Goal: Information Seeking & Learning: Learn about a topic

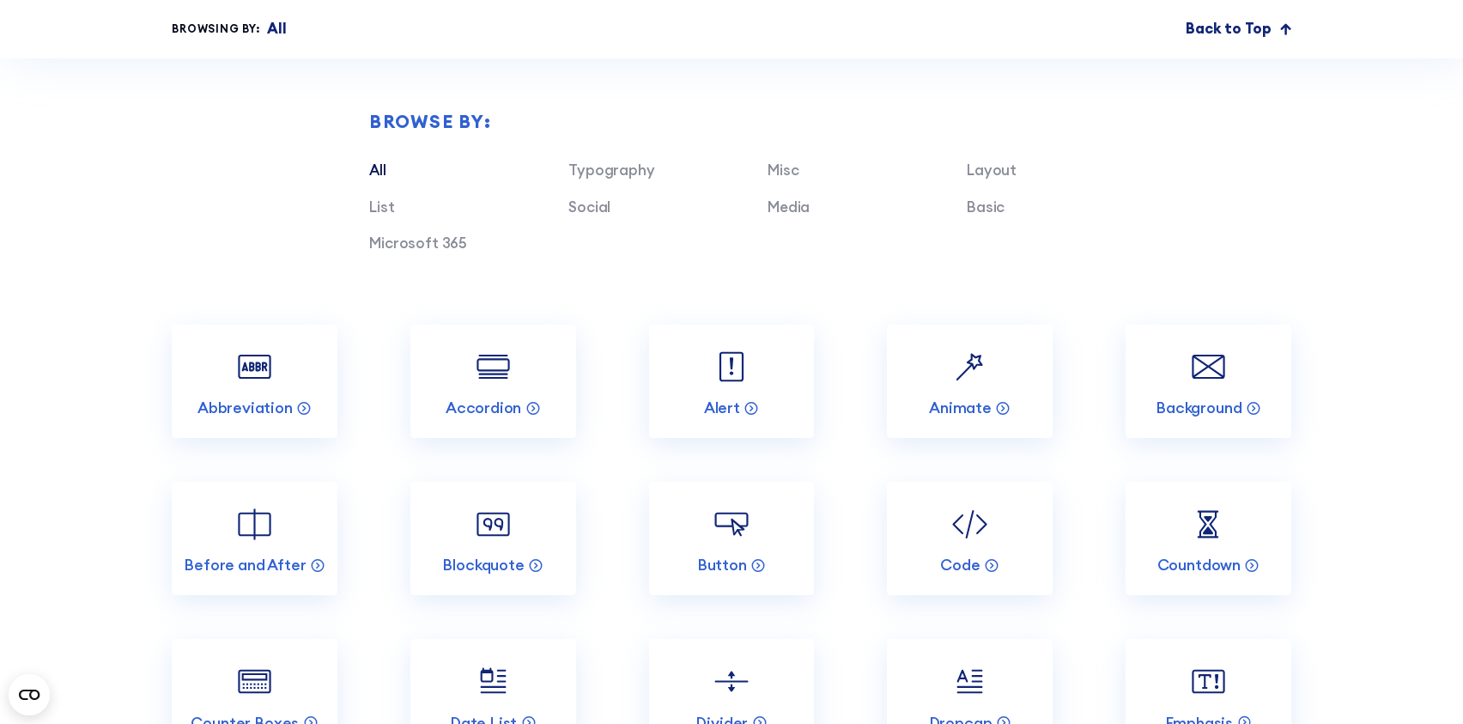
scroll to position [4856, 0]
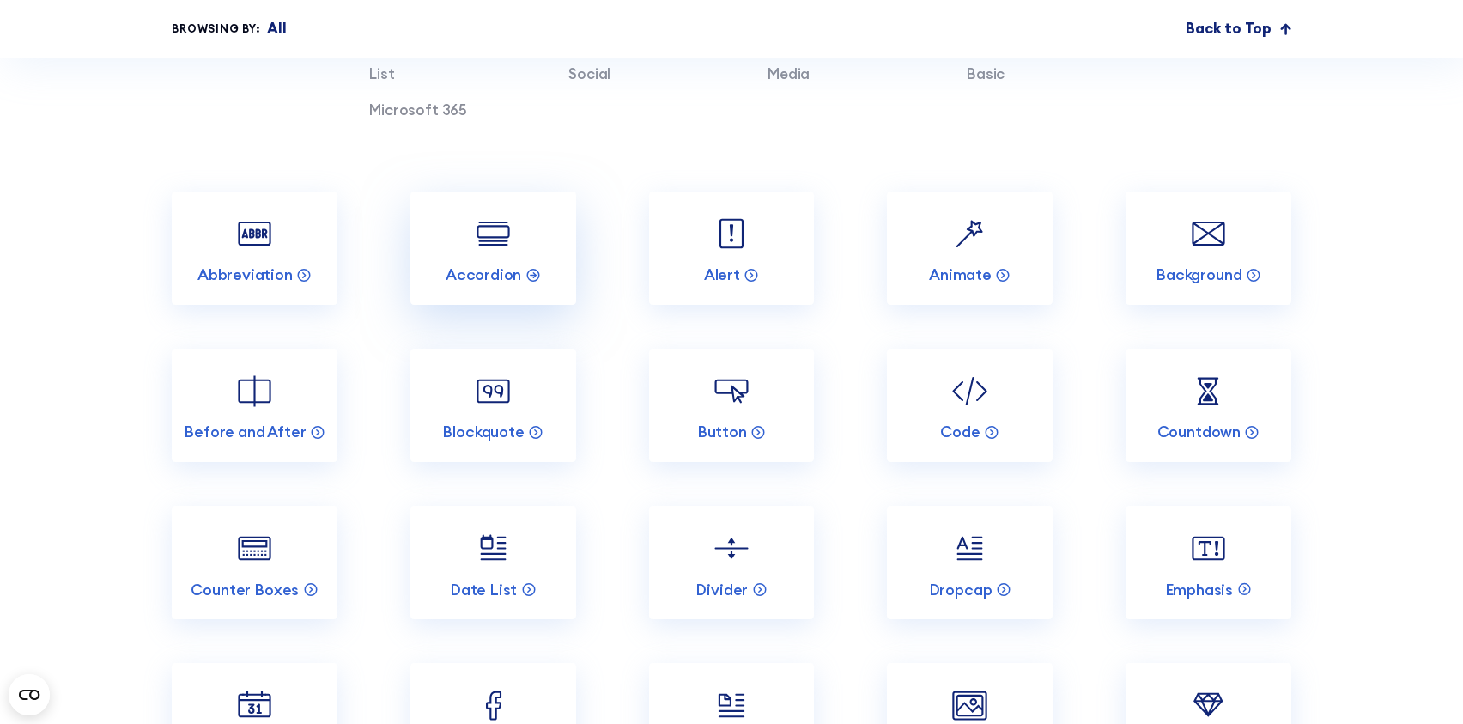
click at [544, 203] on link "Accordion" at bounding box center [493, 247] width 166 height 113
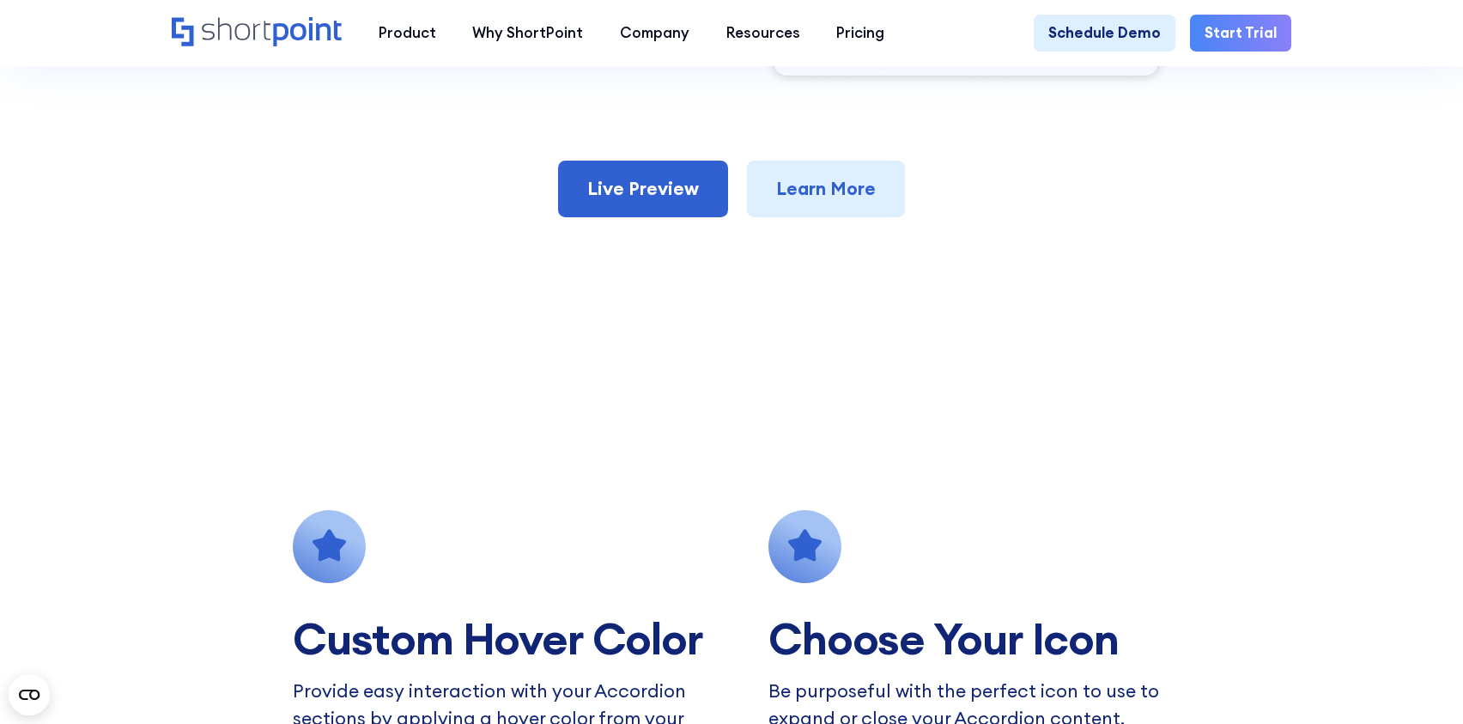
scroll to position [1087, 0]
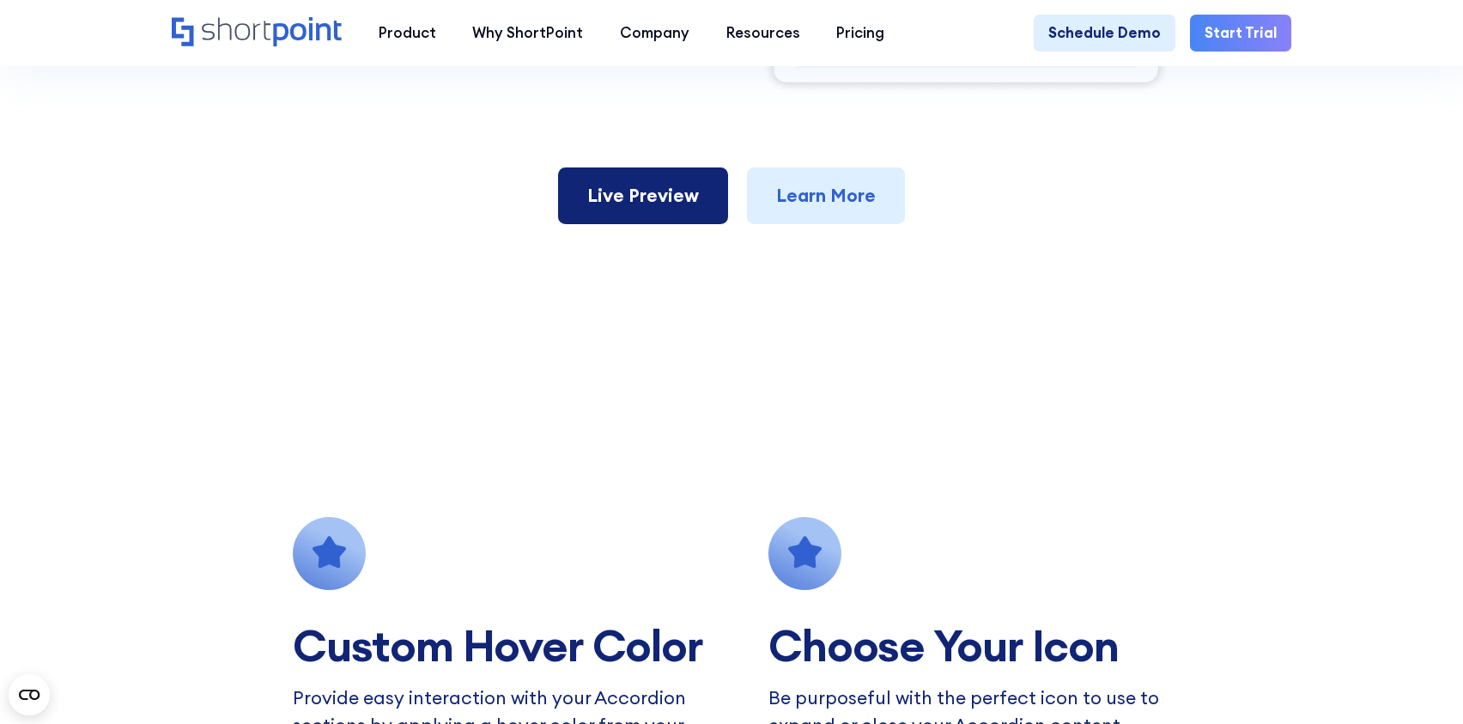
click at [664, 187] on link "Live Preview" at bounding box center [643, 195] width 170 height 57
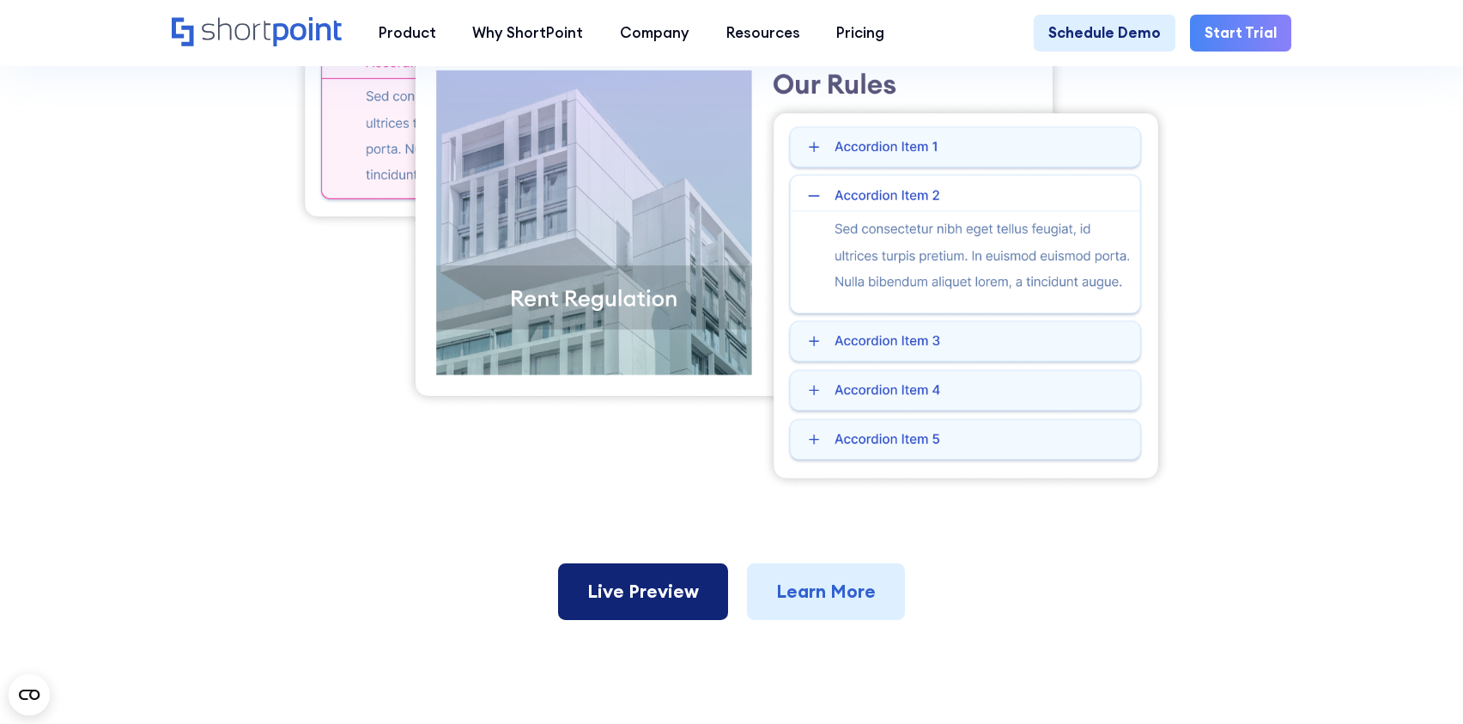
scroll to position [677, 0]
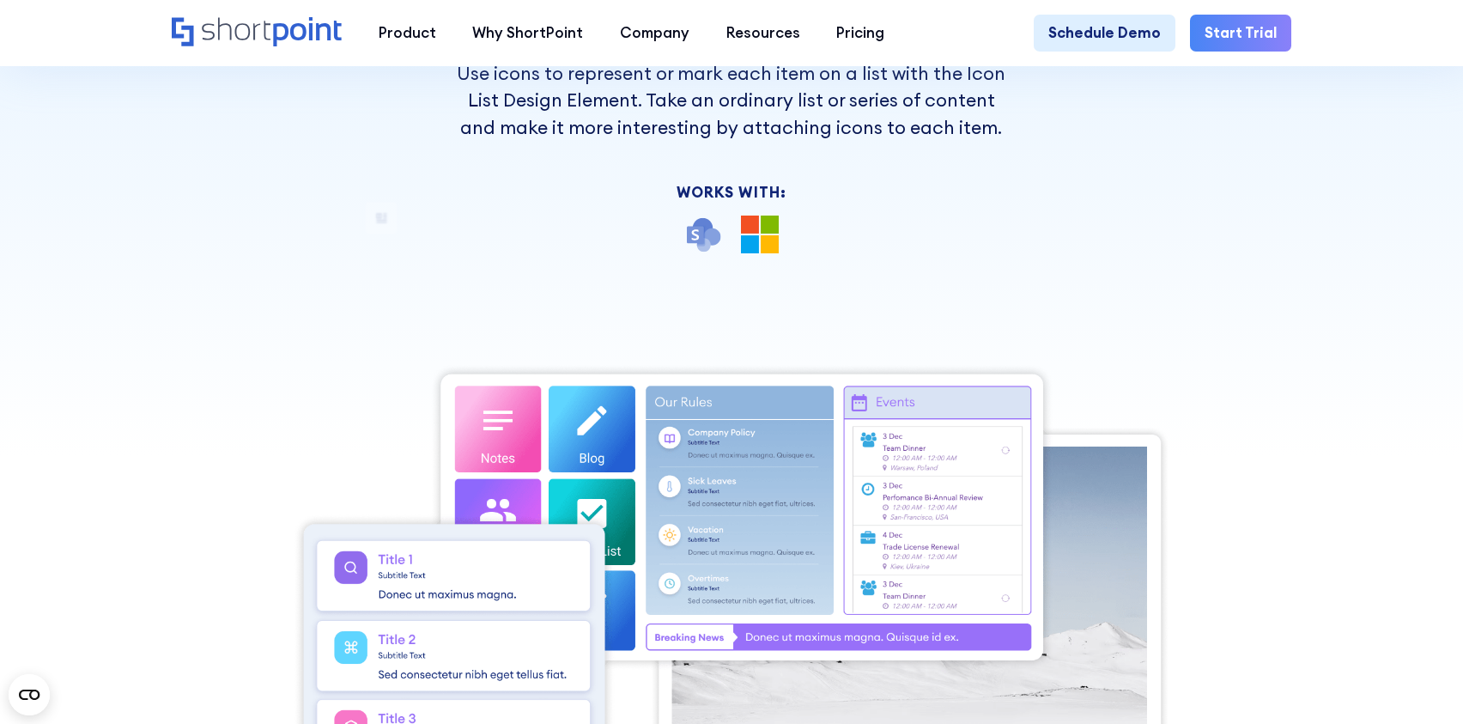
scroll to position [270, 0]
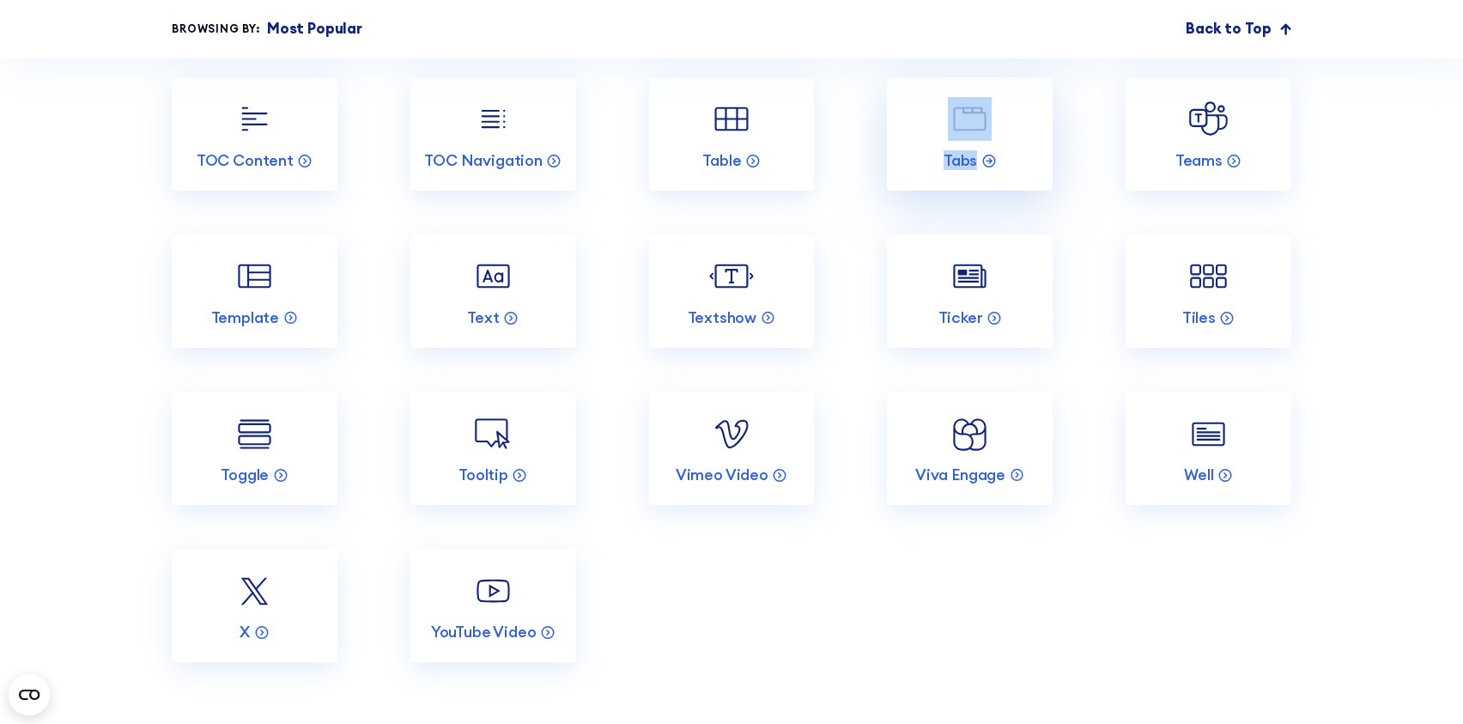
scroll to position [3371, 0]
click at [1196, 494] on link "Well" at bounding box center [1209, 449] width 166 height 113
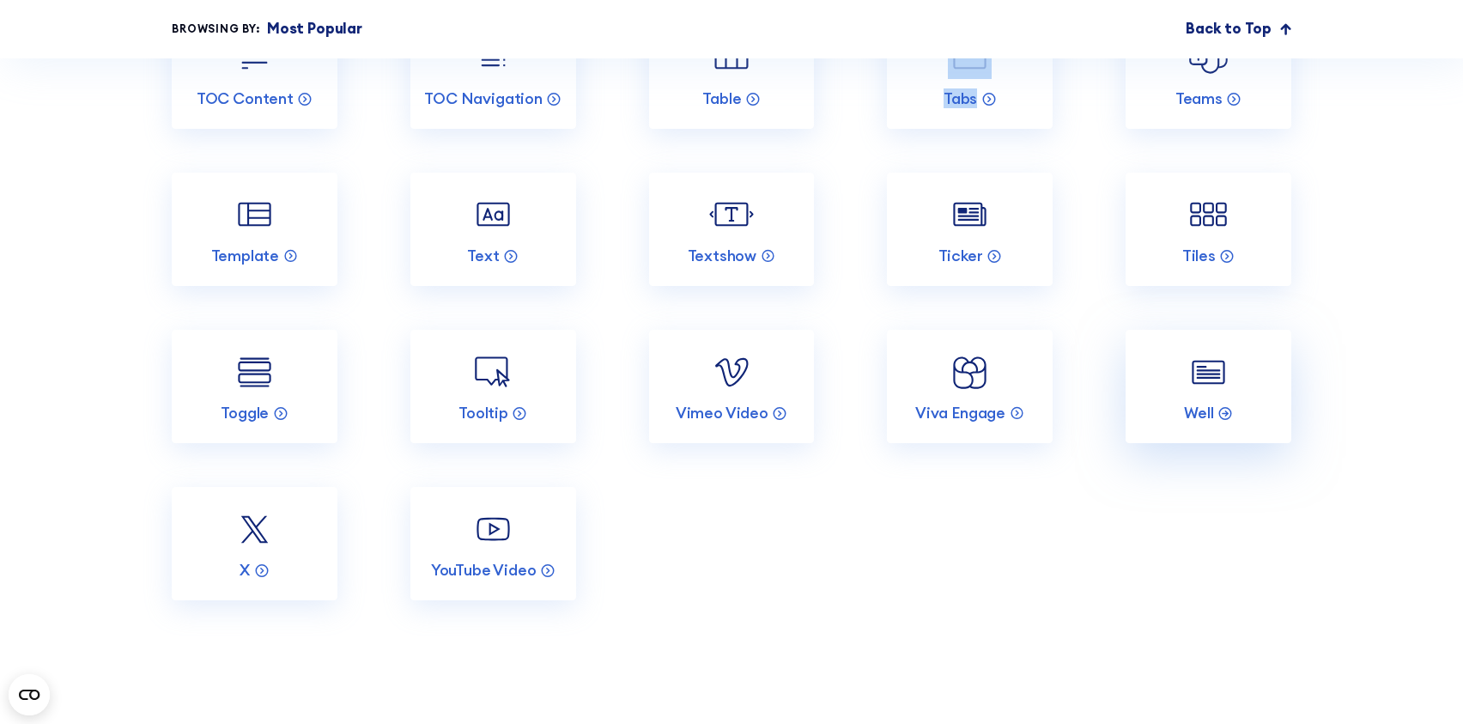
scroll to position [3440, 0]
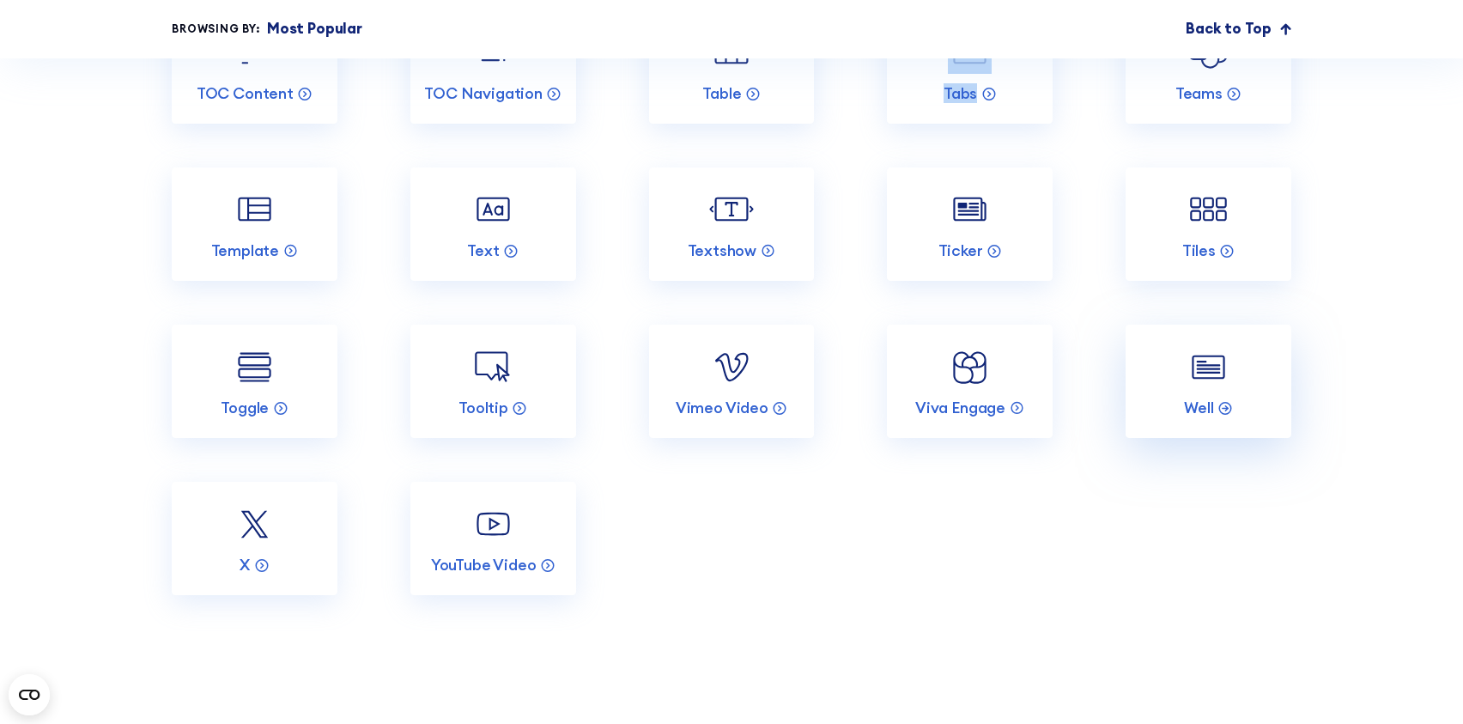
click at [1207, 391] on link "Well" at bounding box center [1209, 381] width 166 height 113
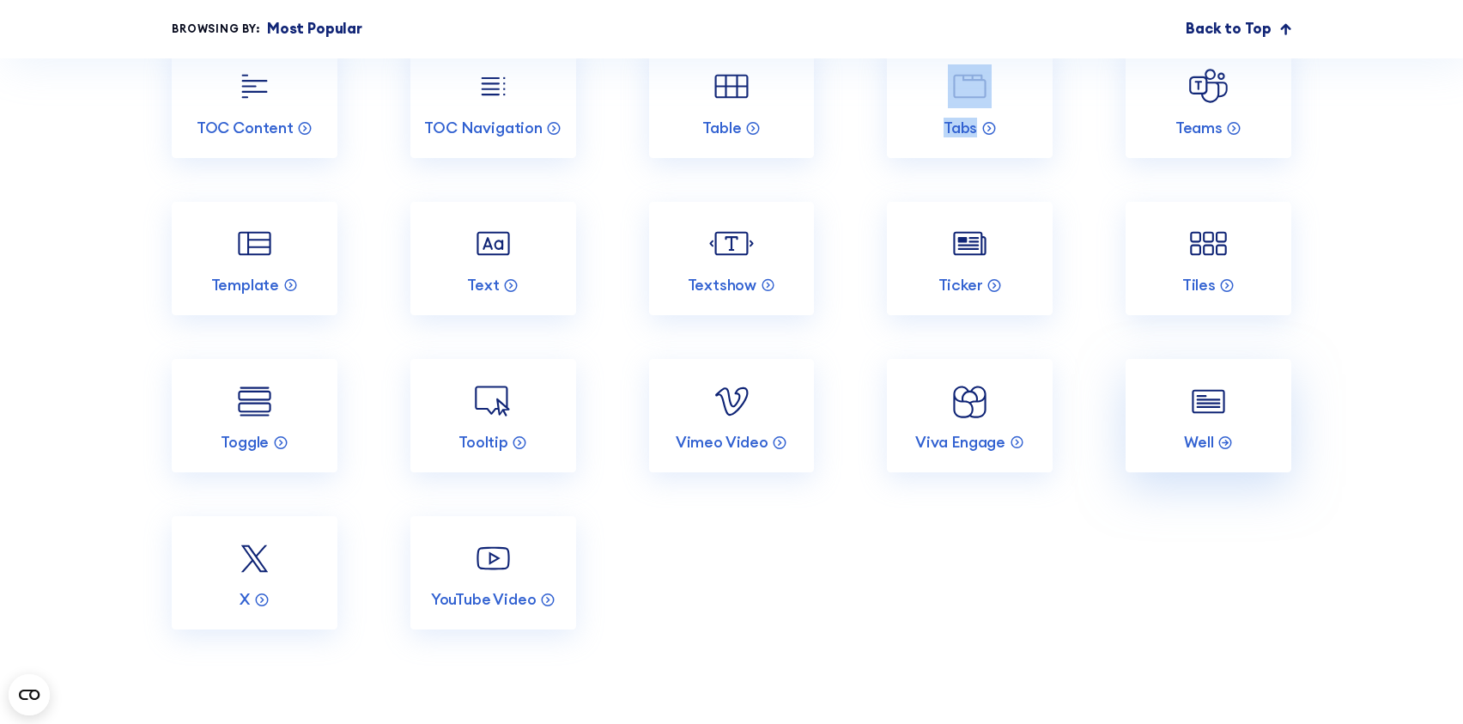
scroll to position [3393, 0]
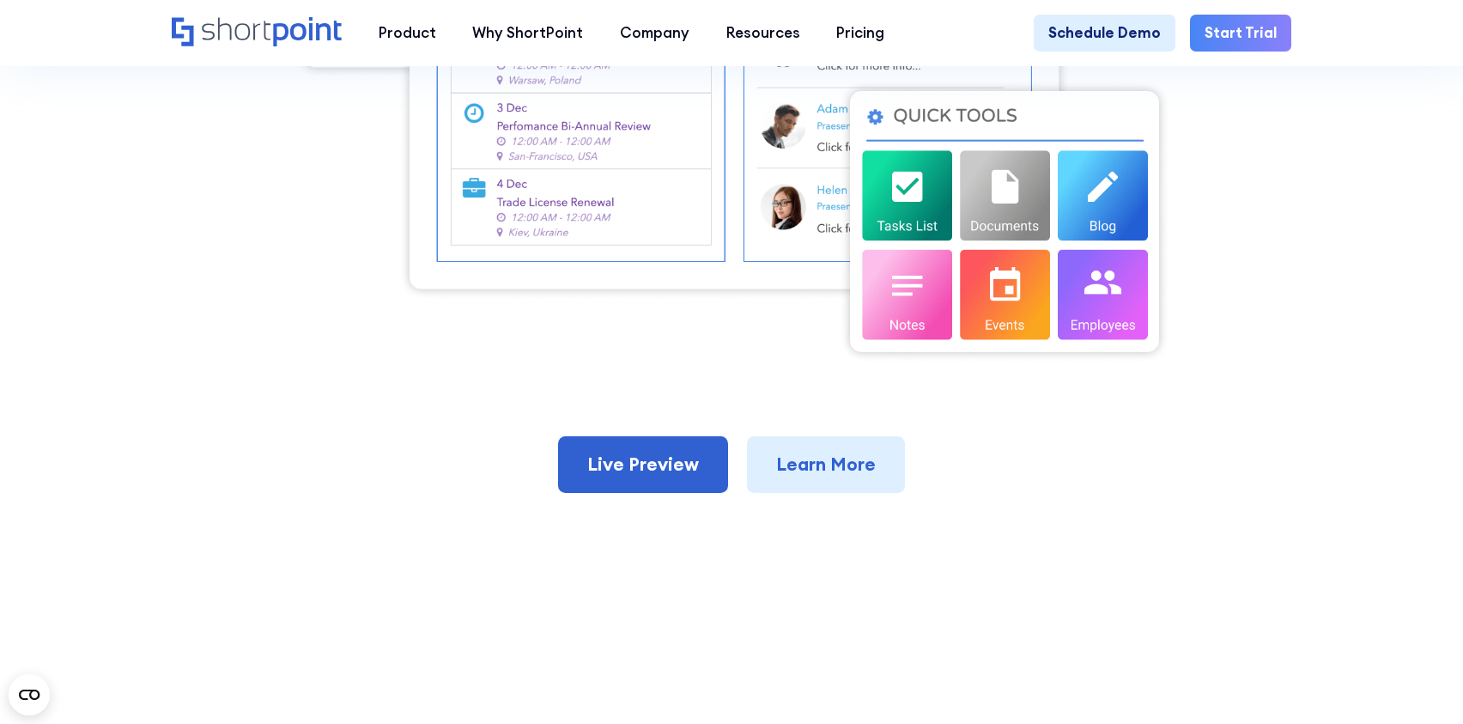
scroll to position [913, 0]
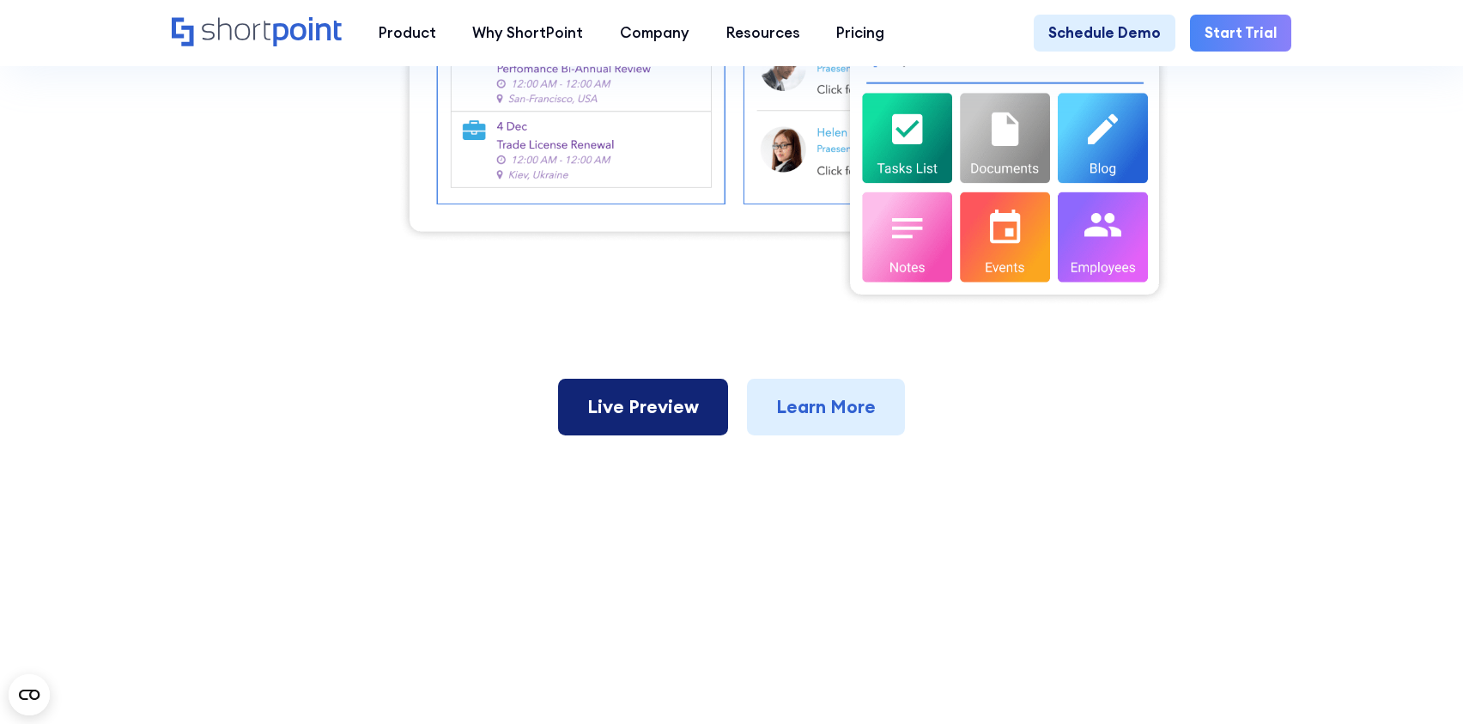
click at [677, 422] on link "Live Preview" at bounding box center [643, 407] width 170 height 57
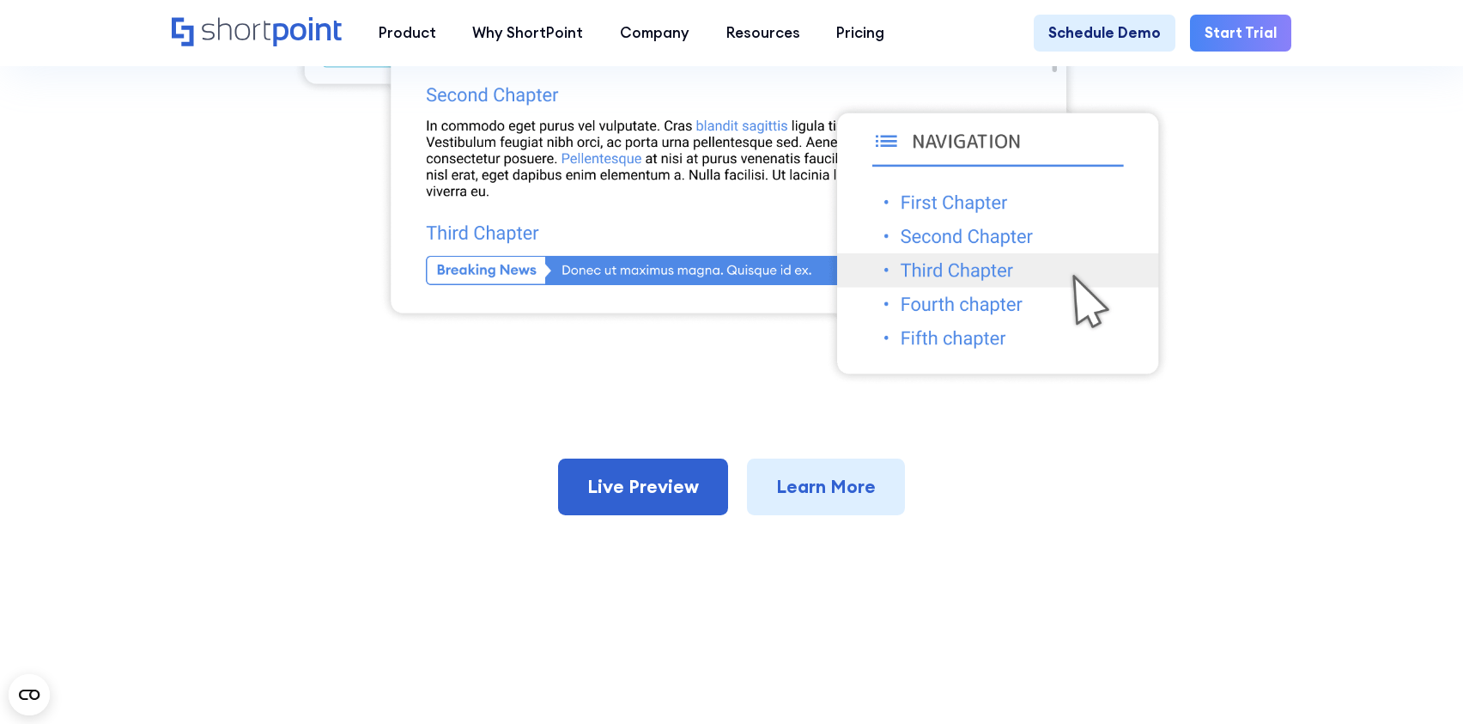
scroll to position [951, 0]
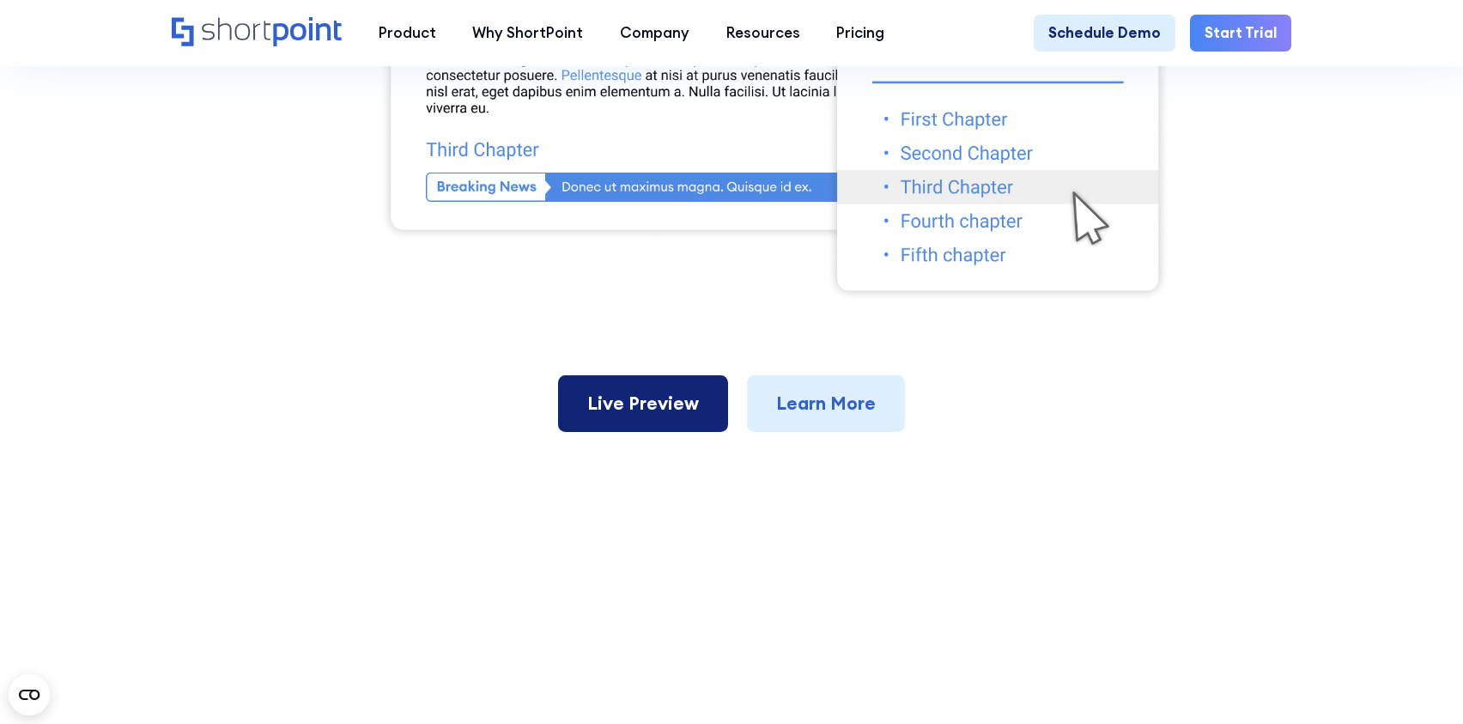
click at [644, 392] on link "Live Preview" at bounding box center [643, 403] width 170 height 57
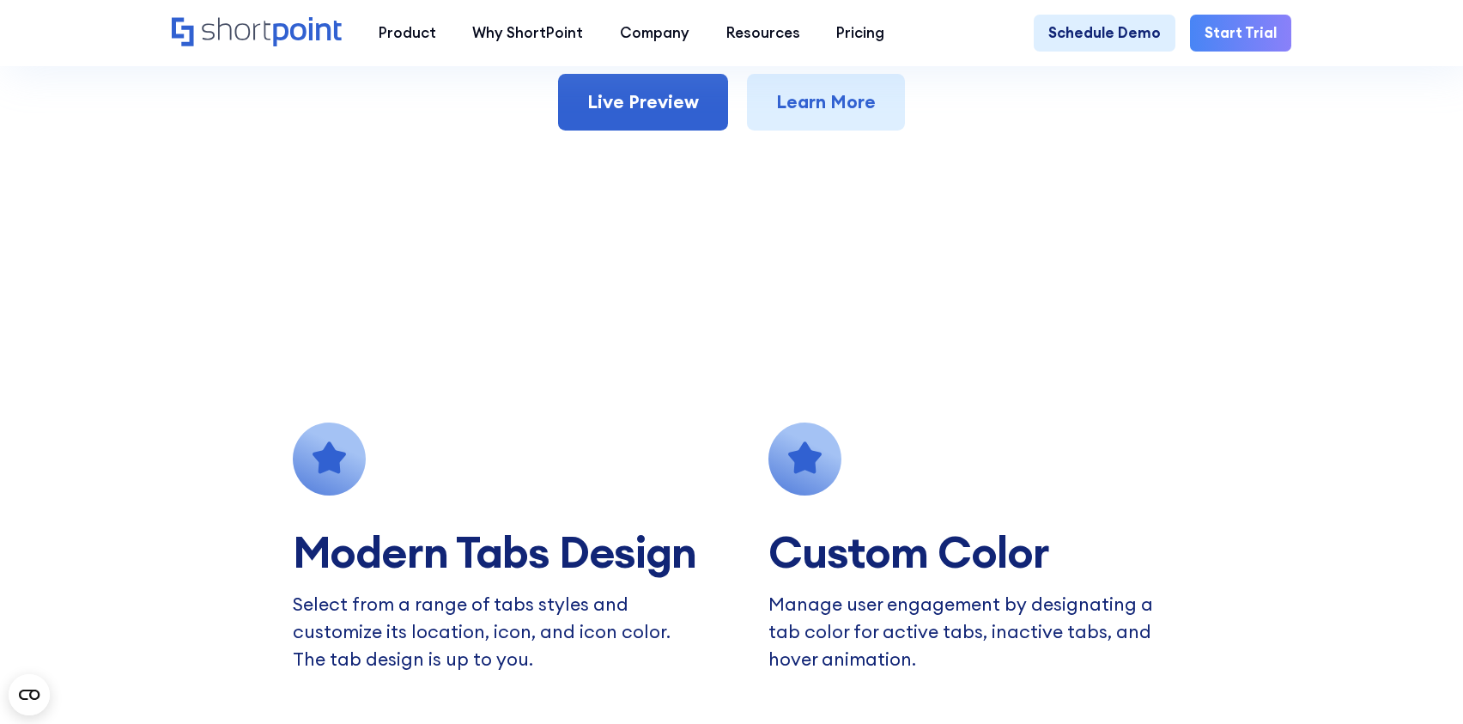
scroll to position [1062, 0]
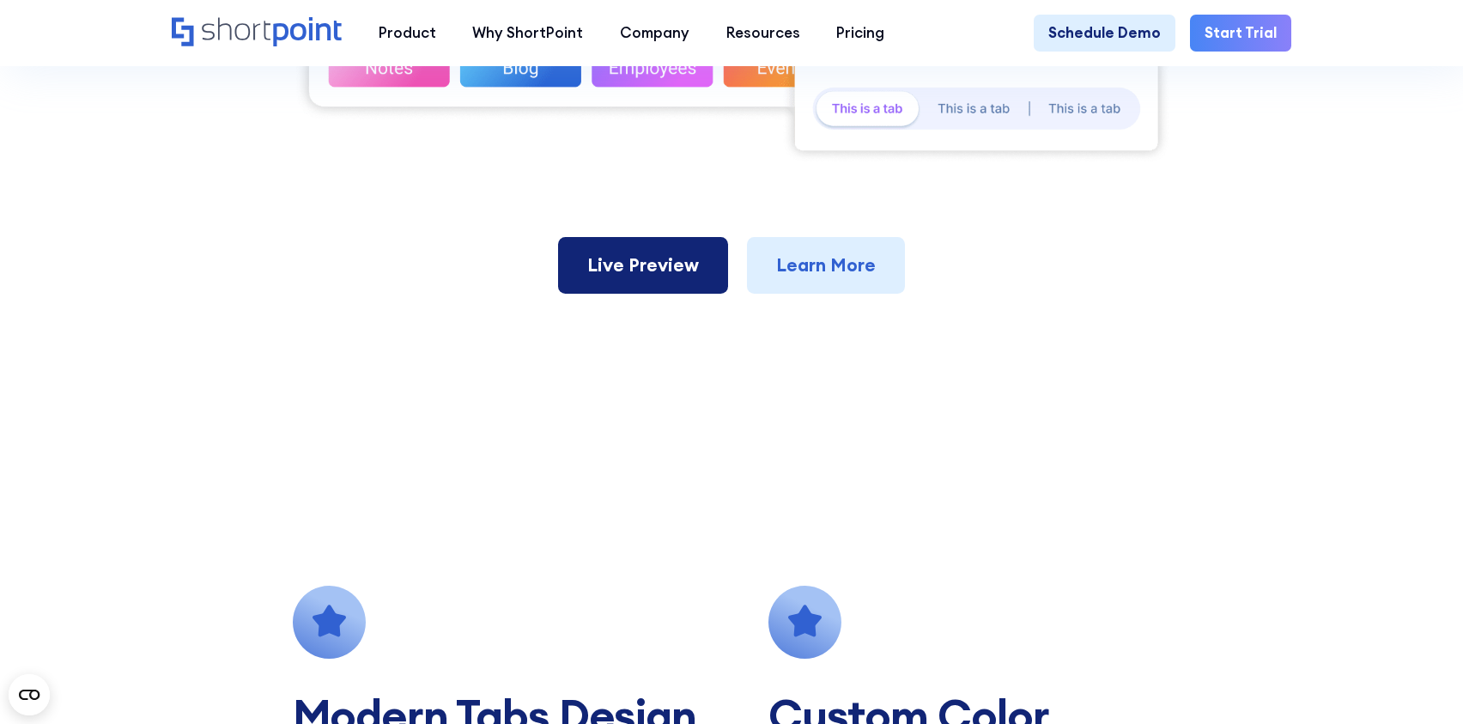
click at [705, 250] on link "Live Preview" at bounding box center [643, 265] width 170 height 57
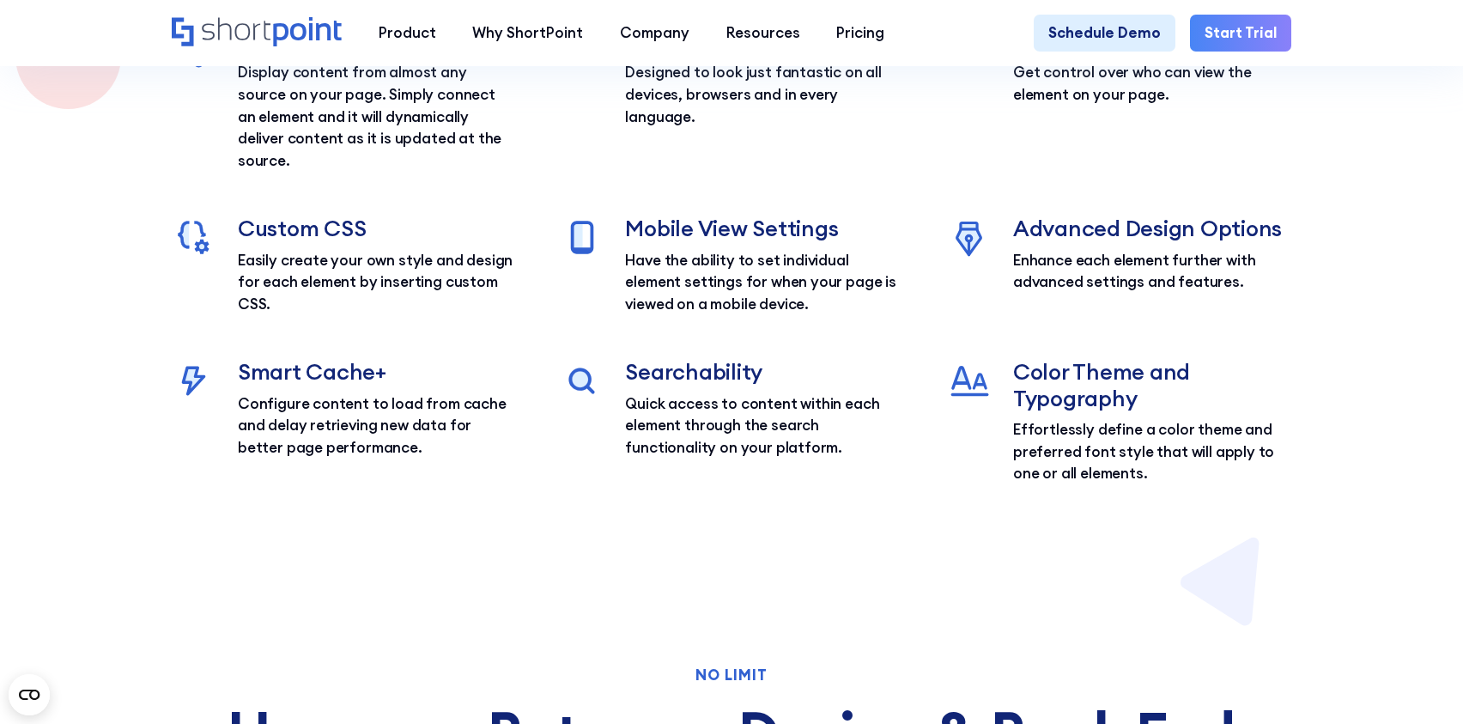
scroll to position [4066, 0]
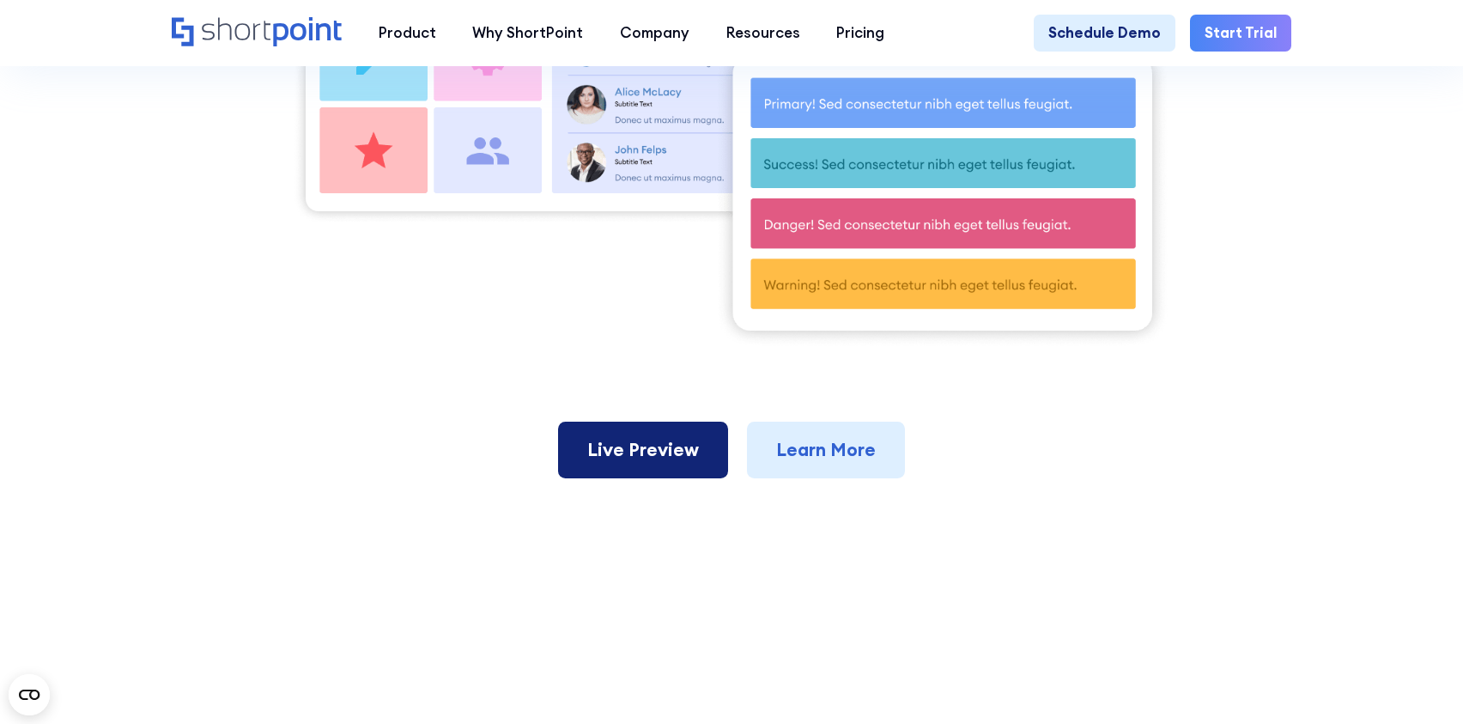
scroll to position [803, 0]
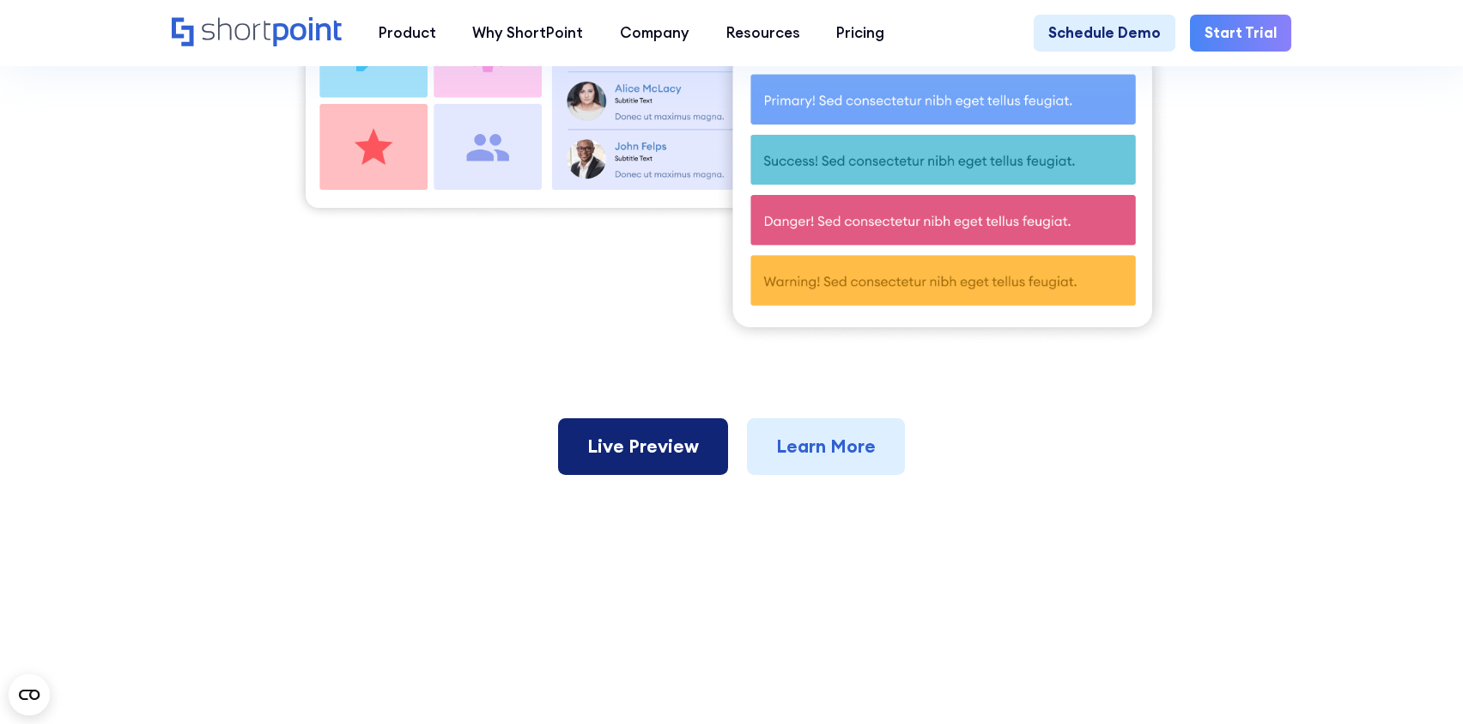
click at [642, 449] on link "Live Preview" at bounding box center [643, 446] width 170 height 57
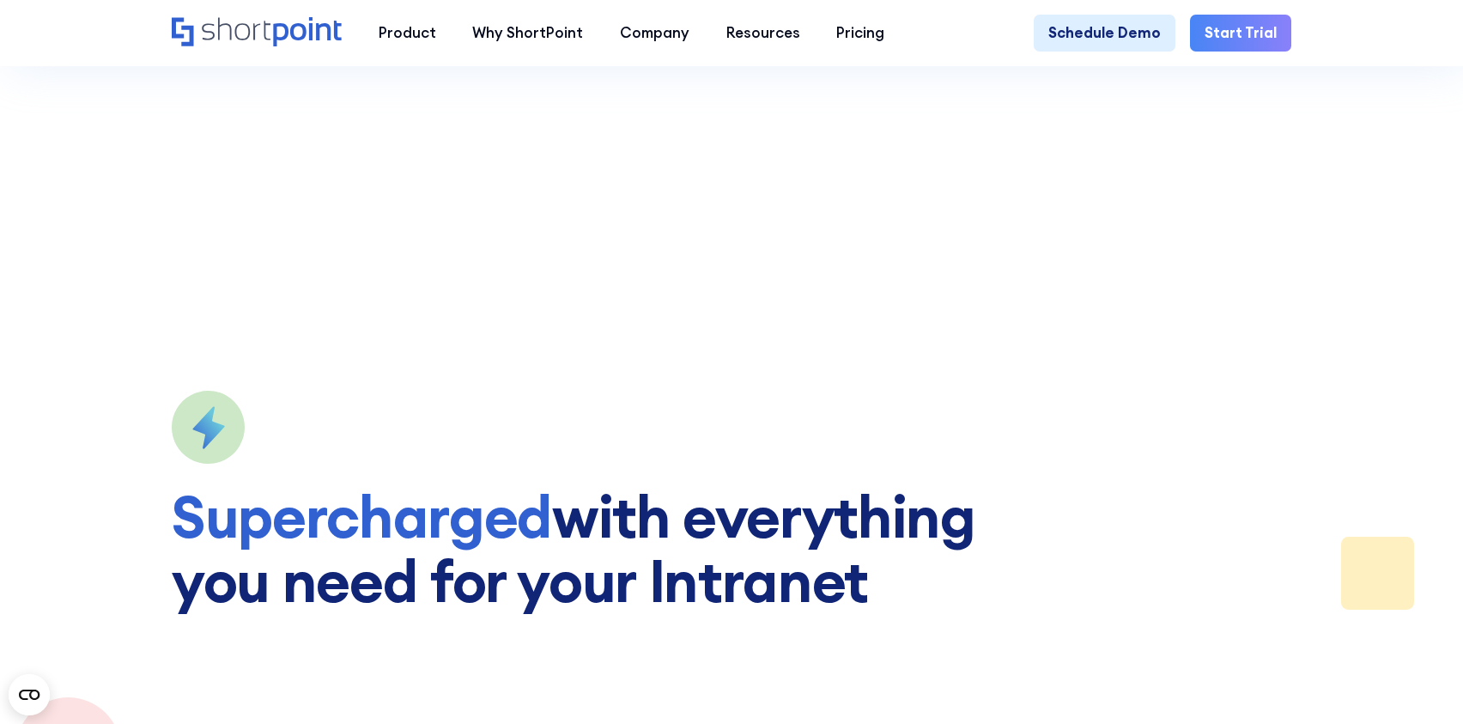
scroll to position [1826, 0]
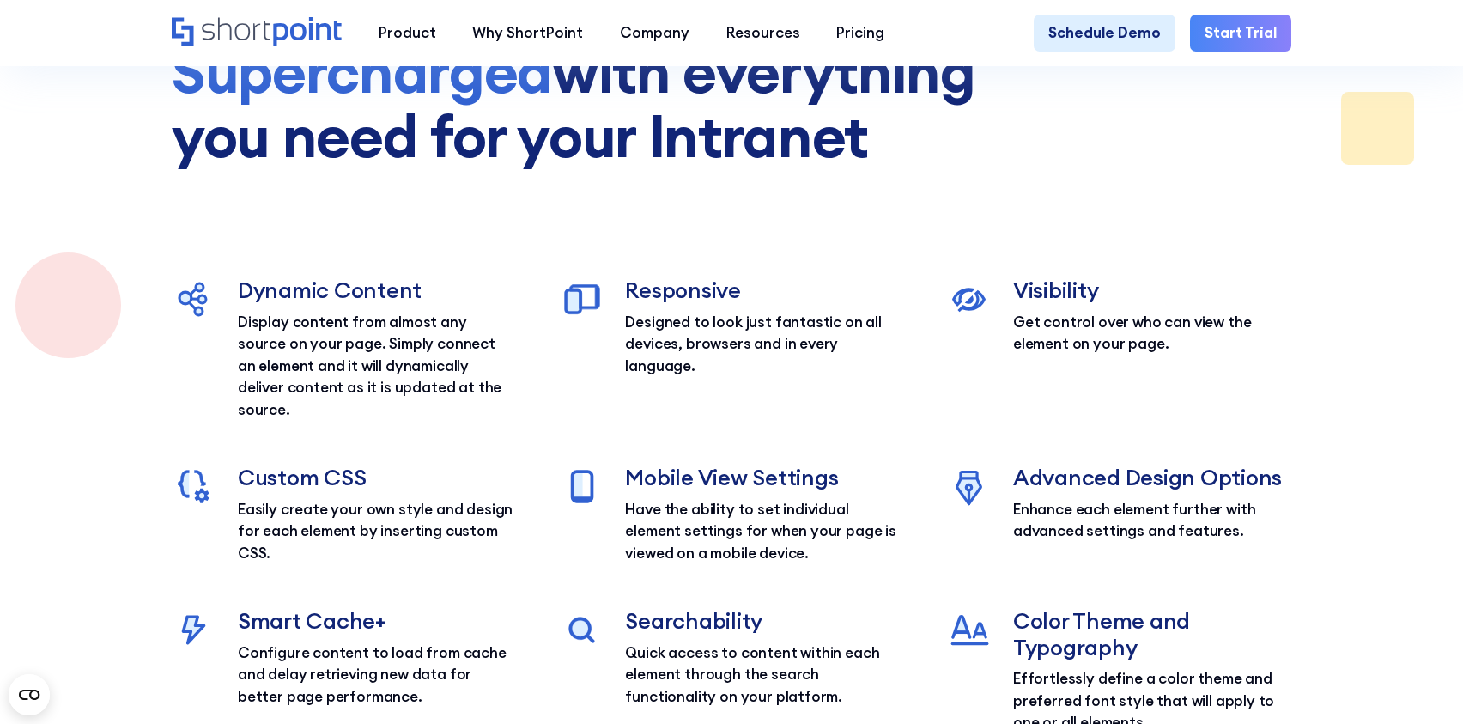
scroll to position [2418, 0]
